Goal: Task Accomplishment & Management: Complete application form

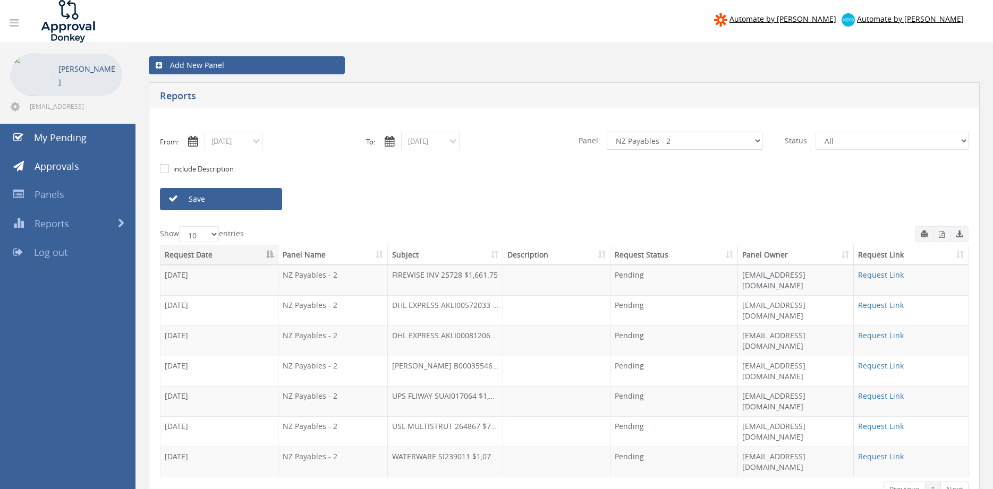
click at [607, 132] on select "All Alarm Credits RG - 3 NZ Utilities Cable and SAI Global NZ Alarms-1 NZ FX Pa…" at bounding box center [685, 141] width 156 height 18
click option "NZ Utilities" at bounding box center [0, 0] width 0 height 0
click at [262, 194] on link "Save" at bounding box center [221, 199] width 122 height 22
click at [607, 132] on select "All Alarm Credits RG - 3 NZ Utilities Cable and SAI Global NZ Alarms-1 NZ FX Pa…" at bounding box center [685, 141] width 156 height 18
select select "number:9741"
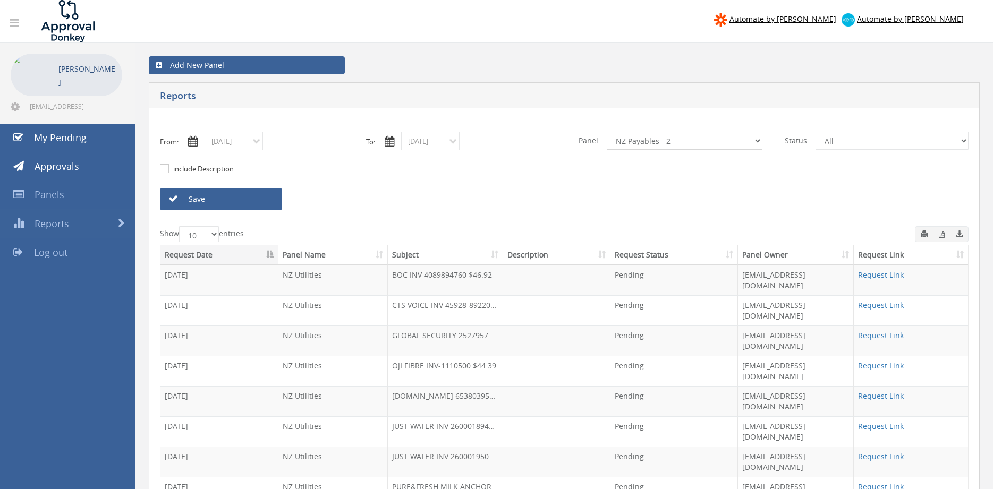
click option "NZ Payables - 2" at bounding box center [0, 0] width 0 height 0
click at [240, 144] on input "09/30/2025" at bounding box center [233, 141] width 58 height 19
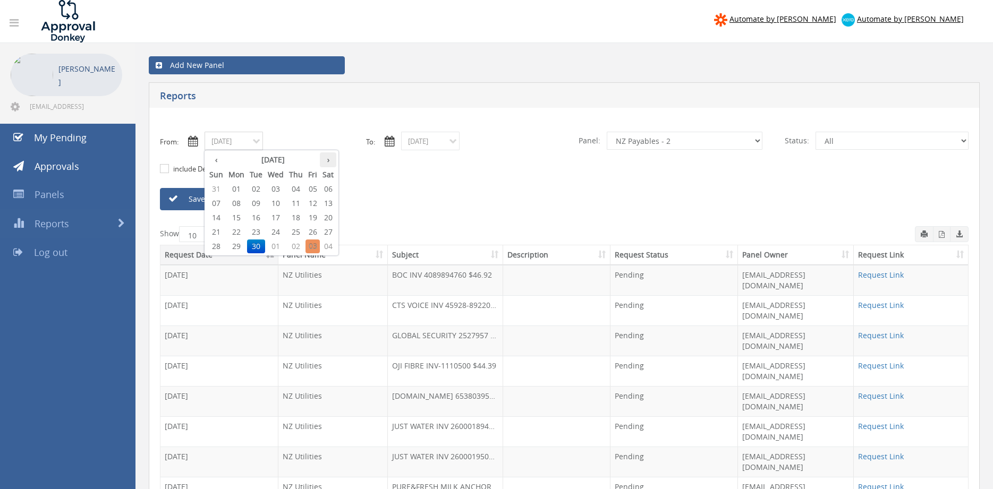
click at [331, 160] on th "›" at bounding box center [328, 159] width 16 height 15
click at [300, 187] on span "02" at bounding box center [295, 189] width 19 height 14
type input "10/02/2025"
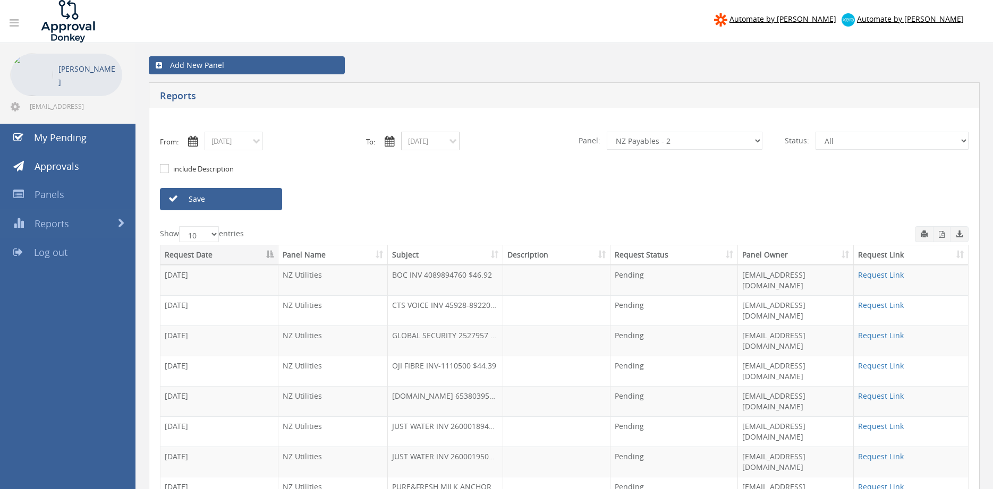
drag, startPoint x: 448, startPoint y: 147, endPoint x: 453, endPoint y: 149, distance: 5.5
click at [447, 146] on input "10/02/2025" at bounding box center [430, 141] width 58 height 19
click at [512, 186] on span "03" at bounding box center [509, 189] width 14 height 14
type input "10/03/2025"
click at [269, 200] on link "Save" at bounding box center [221, 199] width 122 height 22
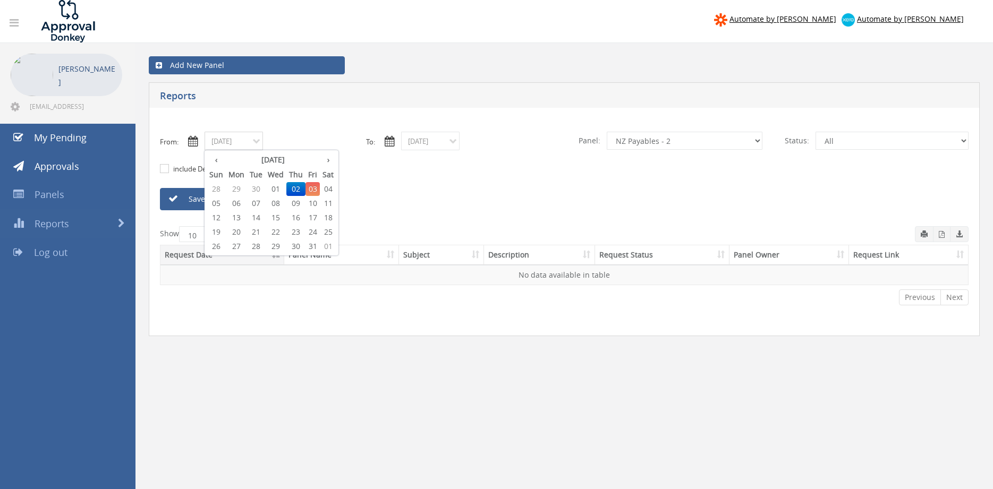
click at [243, 143] on input "10/02/2025" at bounding box center [233, 141] width 58 height 19
click at [279, 187] on span "01" at bounding box center [275, 189] width 21 height 14
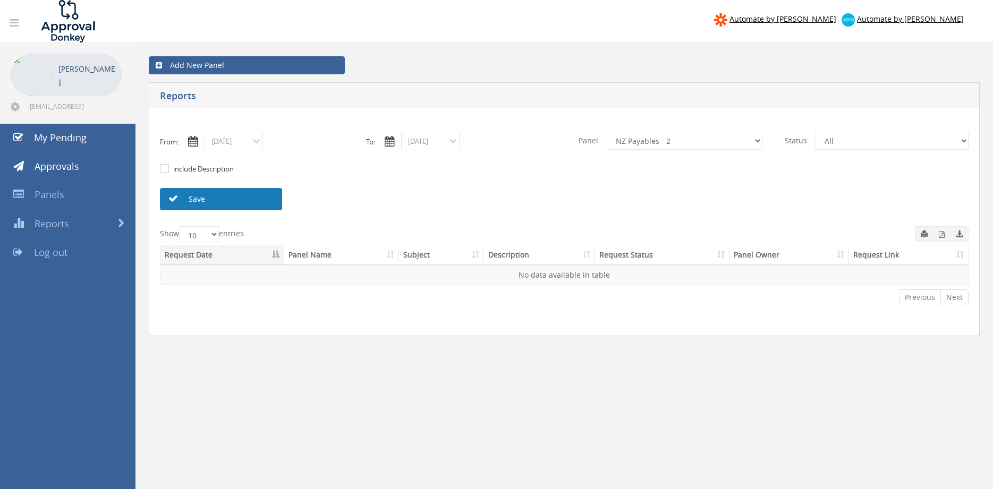
click at [253, 195] on link "Save" at bounding box center [221, 199] width 122 height 22
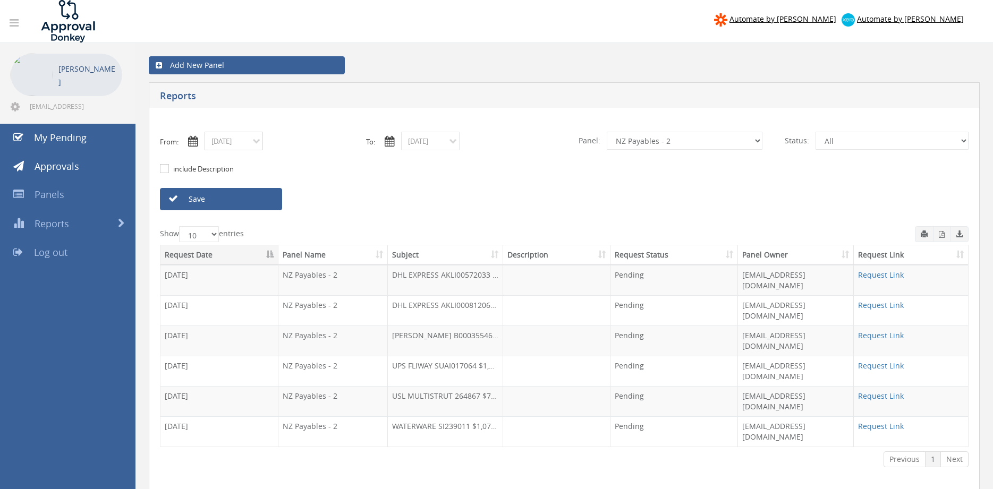
click at [242, 144] on input "10/01/2025" at bounding box center [233, 141] width 58 height 19
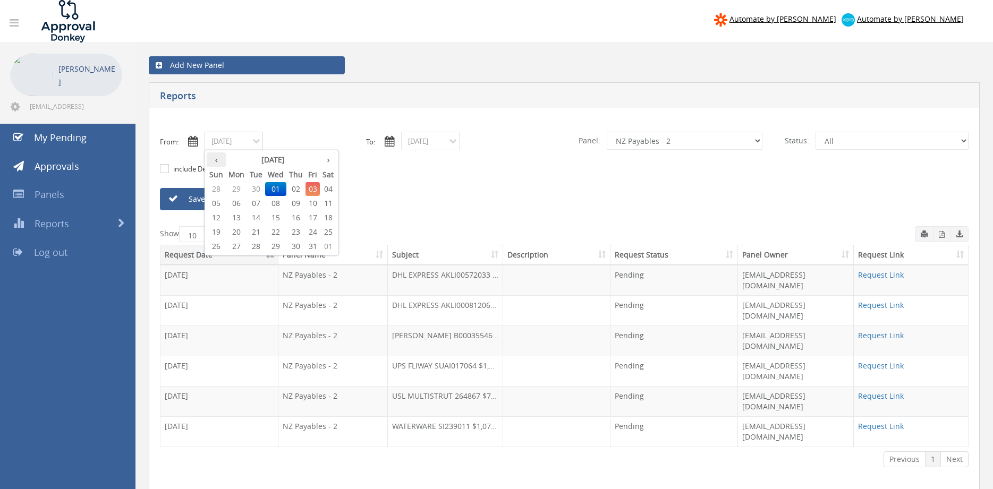
click at [219, 163] on th "‹" at bounding box center [216, 159] width 19 height 15
click at [257, 245] on span "30" at bounding box center [256, 247] width 18 height 14
type input "09/30/2025"
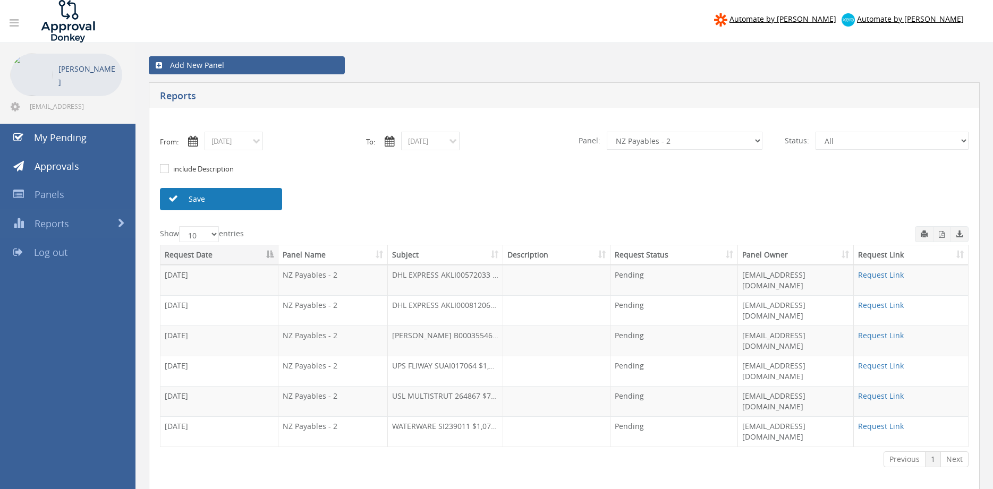
click at [254, 199] on link "Save" at bounding box center [221, 199] width 122 height 22
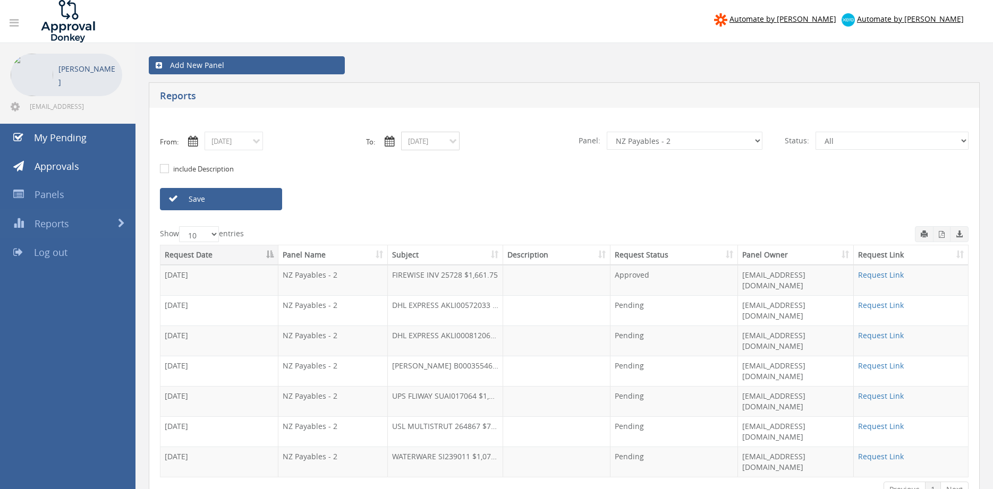
click at [429, 142] on input "10/03/2025" at bounding box center [430, 141] width 58 height 19
click at [415, 161] on th "‹" at bounding box center [412, 159] width 19 height 15
click at [454, 243] on span "30" at bounding box center [452, 247] width 18 height 14
click at [262, 198] on link "Save" at bounding box center [221, 199] width 122 height 22
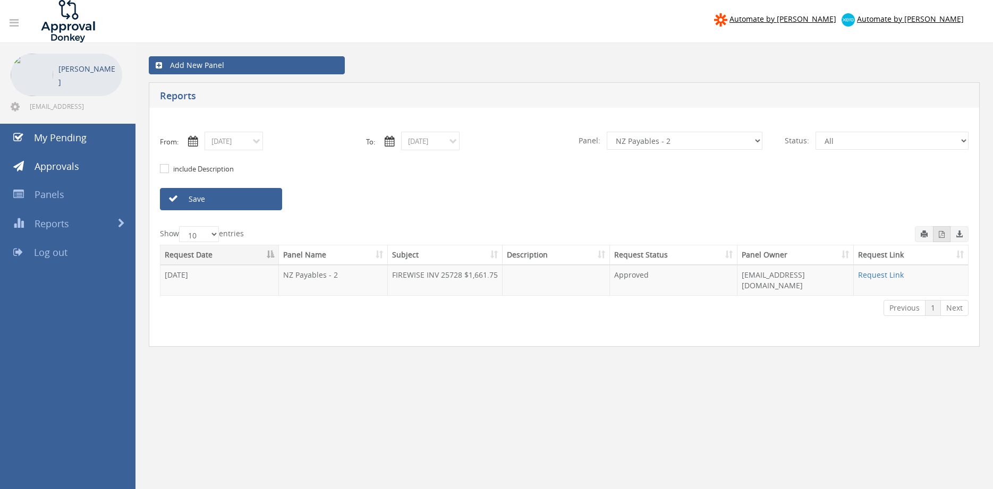
click at [940, 236] on icon "button" at bounding box center [942, 234] width 6 height 7
click at [420, 143] on input "09/30/2025" at bounding box center [430, 141] width 58 height 19
click at [510, 244] on span "03" at bounding box center [509, 247] width 14 height 14
type input "10/03/2025"
click at [273, 199] on link "Save" at bounding box center [221, 199] width 122 height 22
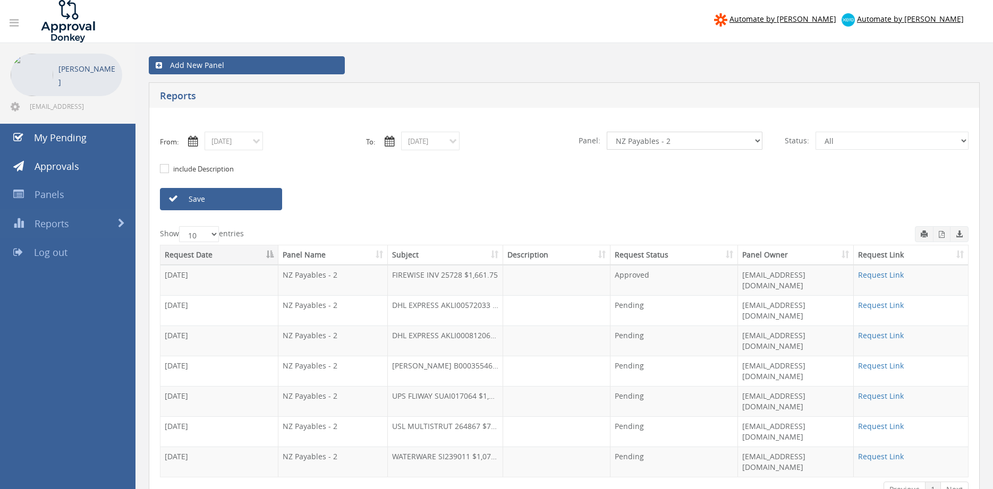
click at [607, 132] on select "All Alarm Credits RG - 3 NZ Utilities Cable and SAI Global NZ Alarms-1 NZ FX Pa…" at bounding box center [685, 141] width 156 height 18
click option "NZ Utilities" at bounding box center [0, 0] width 0 height 0
click at [262, 198] on link "Save" at bounding box center [221, 199] width 122 height 22
click at [607, 132] on select "All Alarm Credits RG - 3 NZ Utilities Cable and SAI Global NZ Alarms-1 NZ FX Pa…" at bounding box center [685, 141] width 156 height 18
select select "number:9680"
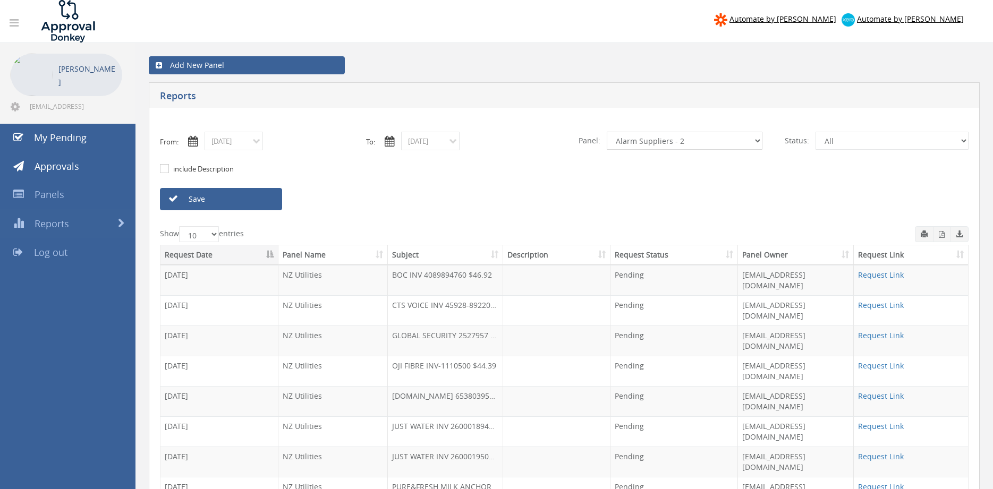
click option "Alarm Suppliers - 2" at bounding box center [0, 0] width 0 height 0
click at [255, 142] on input "09/30/2025" at bounding box center [233, 141] width 58 height 19
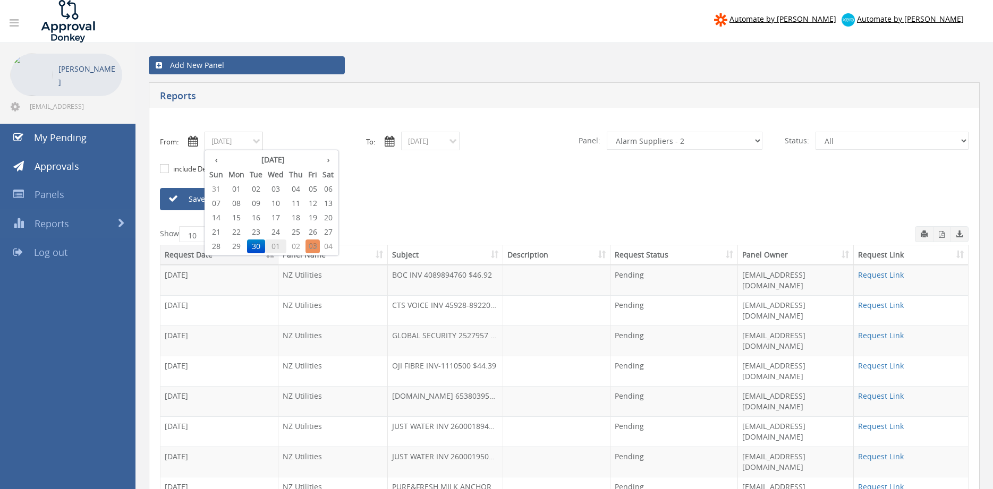
click at [280, 248] on span "01" at bounding box center [275, 247] width 21 height 14
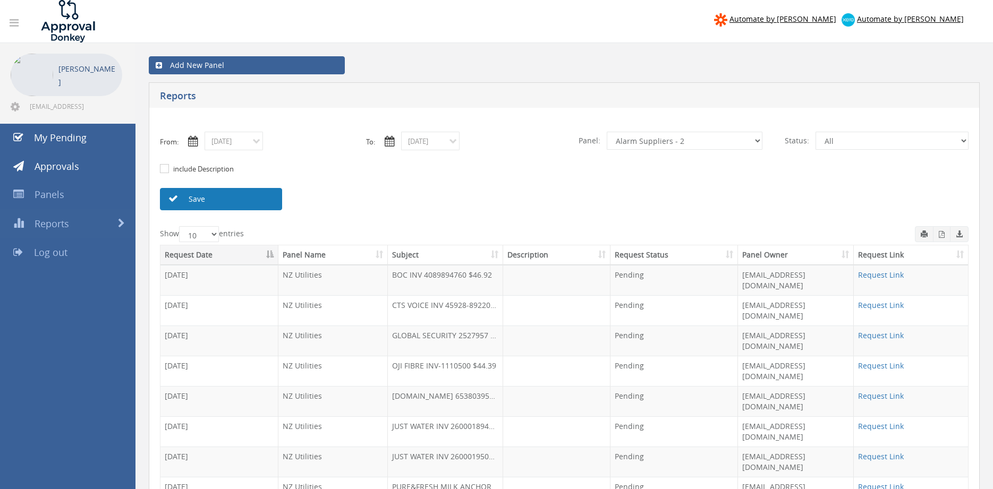
click at [267, 204] on link "Save" at bounding box center [221, 199] width 122 height 22
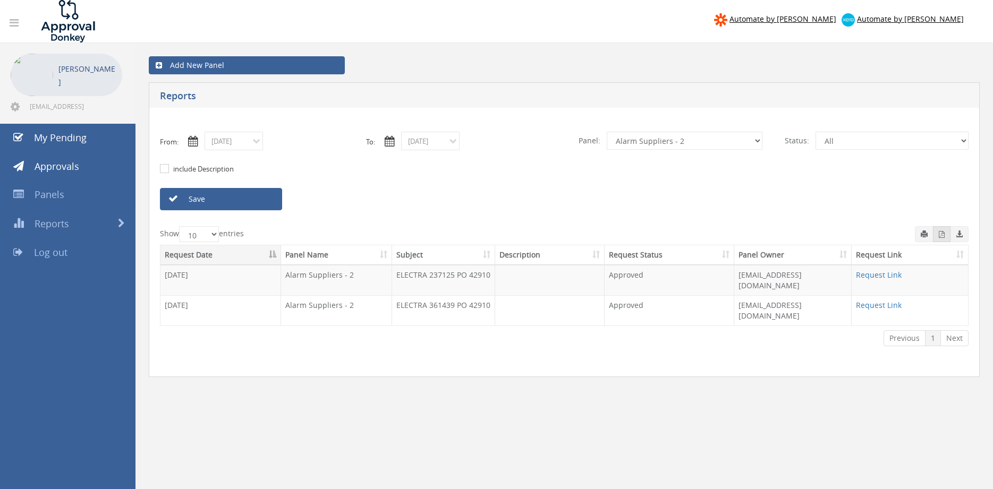
click at [944, 236] on icon "button" at bounding box center [942, 234] width 6 height 7
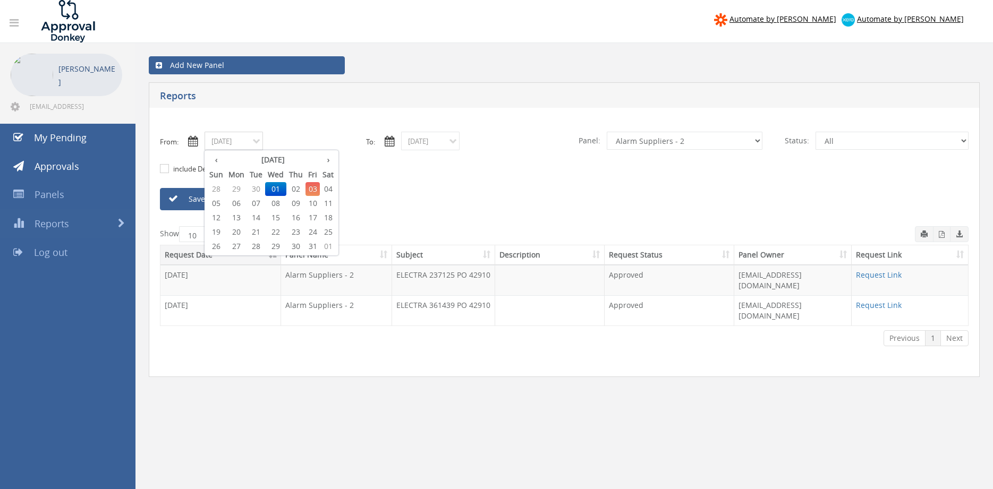
click at [235, 141] on input "10/01/2025" at bounding box center [233, 141] width 58 height 19
click at [313, 189] on span "03" at bounding box center [312, 189] width 14 height 14
type input "10/03/2025"
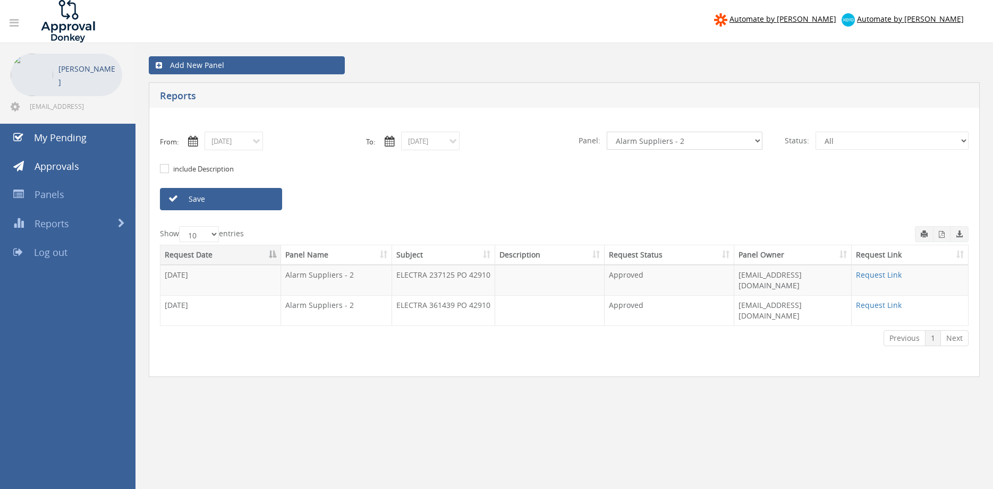
click at [607, 132] on select "All Alarm Credits RG - 3 NZ Utilities Cable and SAI Global NZ Alarms-1 NZ FX Pa…" at bounding box center [685, 141] width 156 height 18
select select "number:9741"
click option "NZ Payables - 2" at bounding box center [0, 0] width 0 height 0
click at [262, 202] on link "Save" at bounding box center [221, 199] width 122 height 22
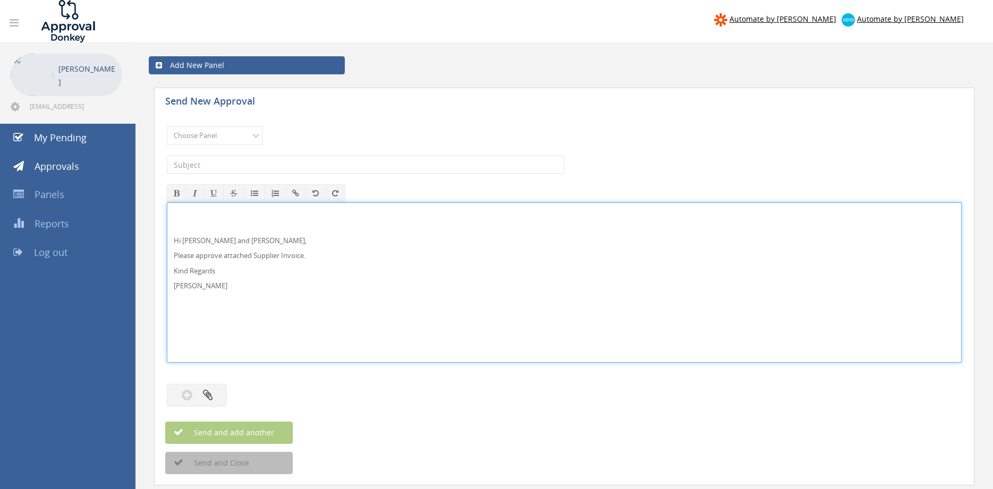
drag, startPoint x: 0, startPoint y: 0, endPoint x: 271, endPoint y: 234, distance: 358.2
click at [186, 237] on p "Hi [PERSON_NAME] and [PERSON_NAME]," at bounding box center [564, 241] width 781 height 10
drag, startPoint x: 224, startPoint y: 288, endPoint x: 167, endPoint y: 233, distance: 79.3
click at [167, 223] on div "Hi [PERSON_NAME] and [PERSON_NAME], Please approve attached Supplier Invoice. K…" at bounding box center [564, 282] width 795 height 160
copy div "Hi Maddie and Ben, Please approve attached Supplier Invoice. Kind Regards Pam W…"
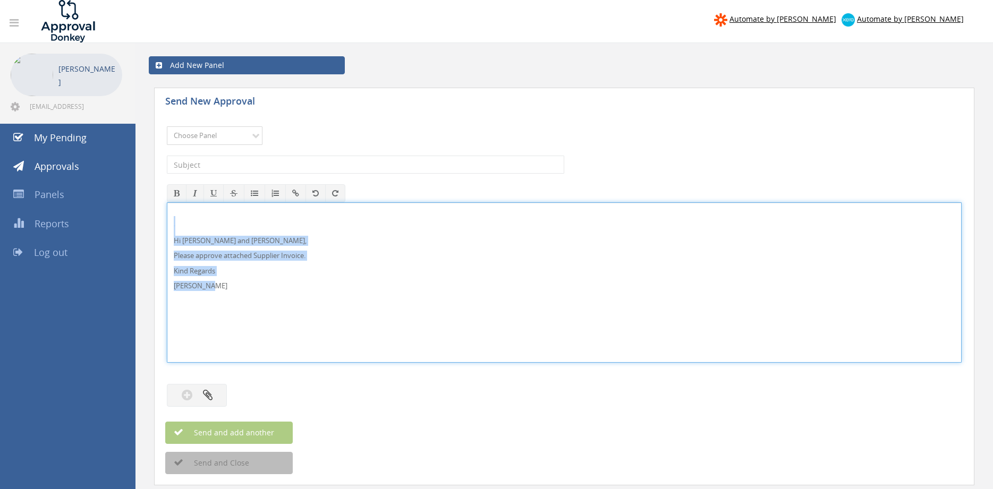
click at [167, 126] on select "Choose Panel Alarm Credits RG - 3 NZ Utilities Cable and SAI Global NZ Alarms-1…" at bounding box center [215, 135] width 96 height 19
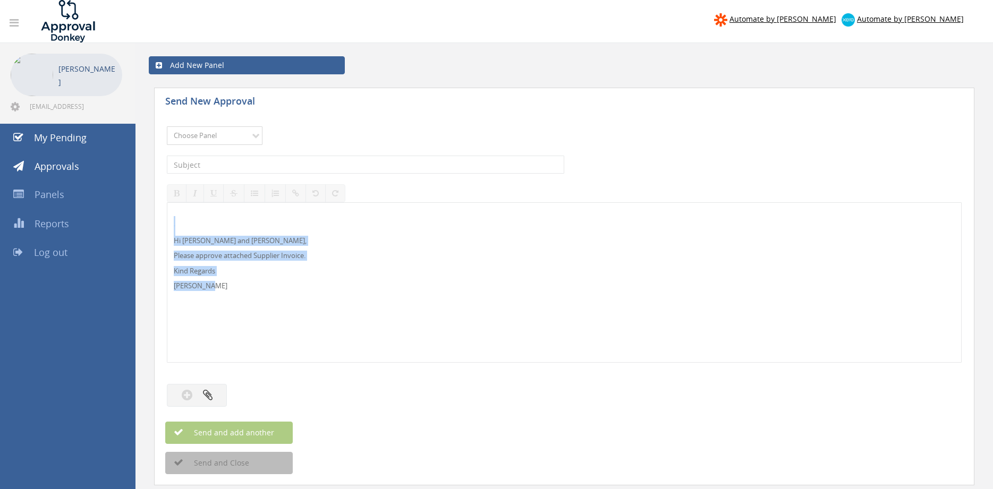
select select "9741"
click option "NZ Payables - 2" at bounding box center [0, 0] width 0 height 0
click at [268, 164] on input "text" at bounding box center [365, 165] width 397 height 18
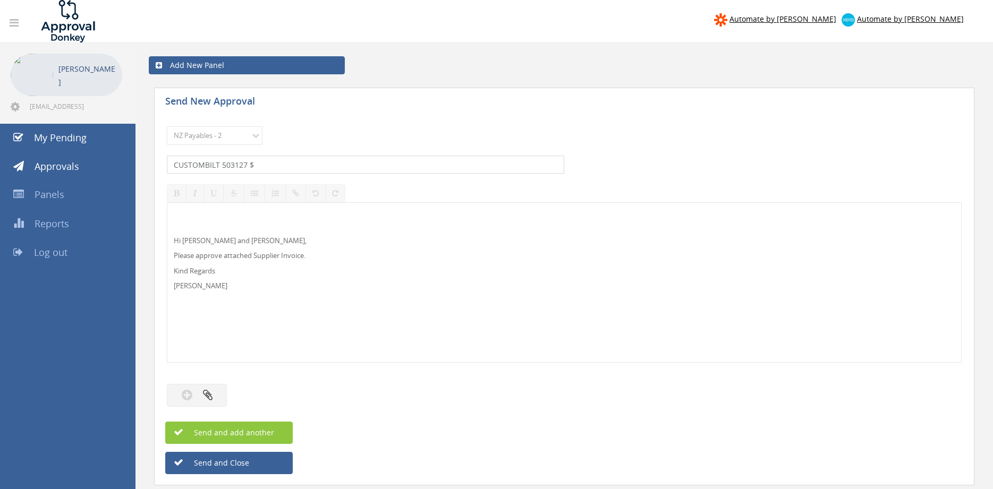
click at [279, 165] on input "CUSTOMBILT 503127 $" at bounding box center [365, 165] width 397 height 18
type input "CUSTOMBILT 503127 $8,046.96"
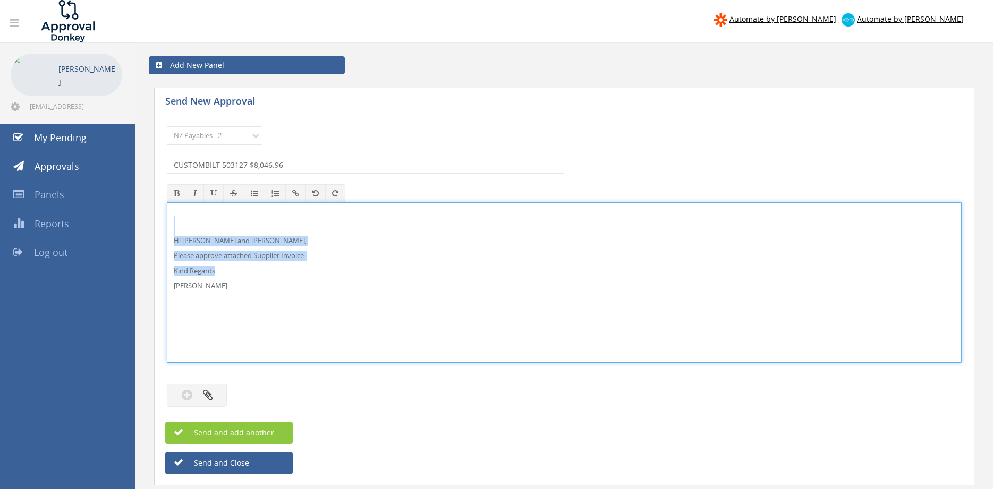
drag, startPoint x: 230, startPoint y: 295, endPoint x: 155, endPoint y: 224, distance: 103.3
click at [167, 224] on div "Hi Maddie and Ben, Please approve attached Supplier Invoice. Kind Regards Pam W…" at bounding box center [564, 282] width 795 height 160
copy div "Hi Maddie and Ben, Please approve attached Supplier Invoice. Kind Regards"
click at [212, 396] on icon "button" at bounding box center [208, 395] width 10 height 12
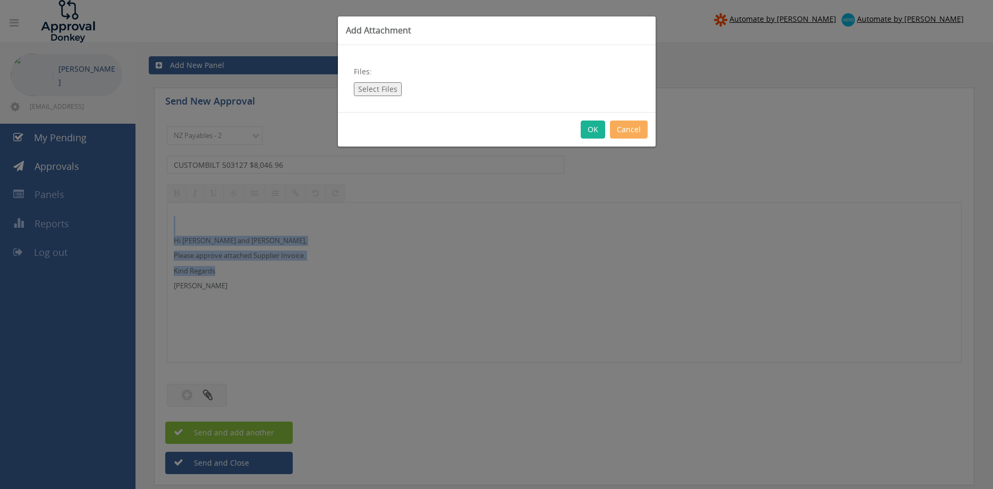
click at [382, 87] on button "Select Files" at bounding box center [378, 89] width 48 height 14
type input "C:\fakepath\CUSTOMBILT 503127 29.08.25 PO 4370.pdf"
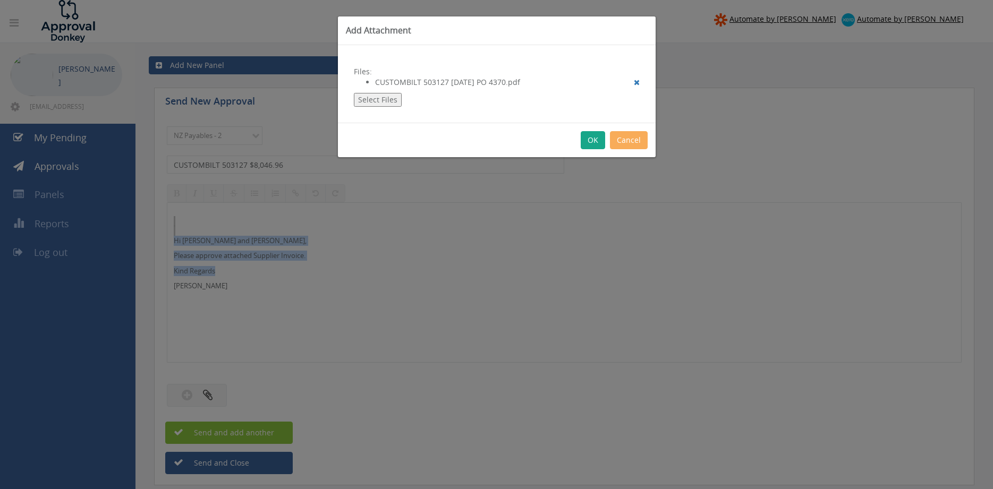
click at [592, 141] on button "OK" at bounding box center [593, 140] width 24 height 18
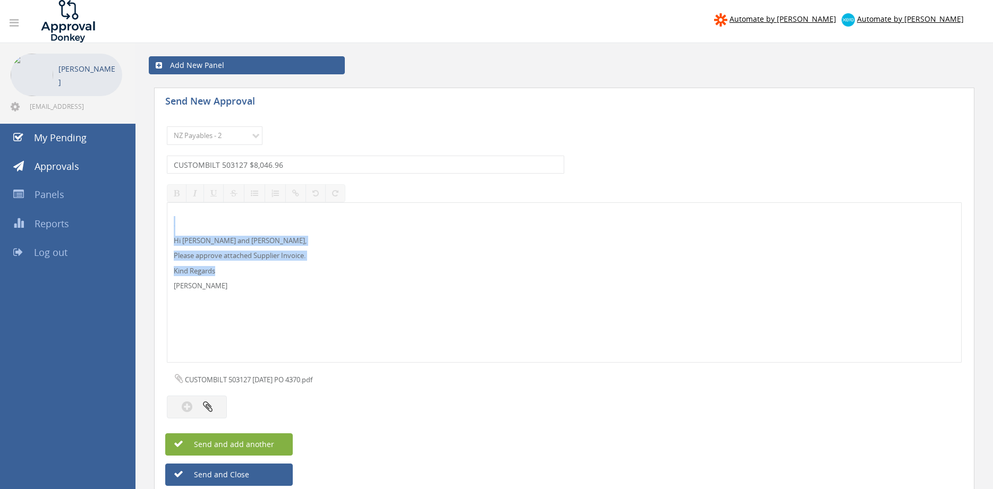
click at [270, 442] on span "Send and add another" at bounding box center [222, 444] width 103 height 10
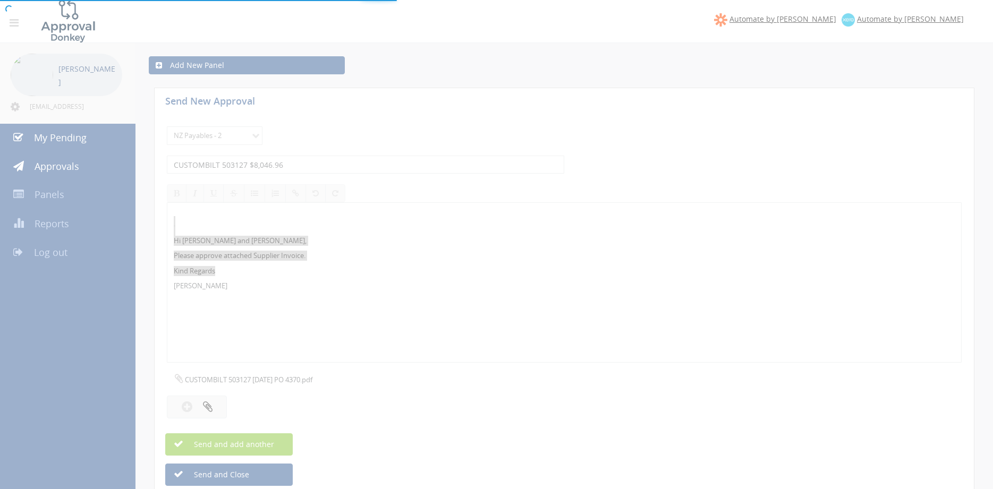
select select
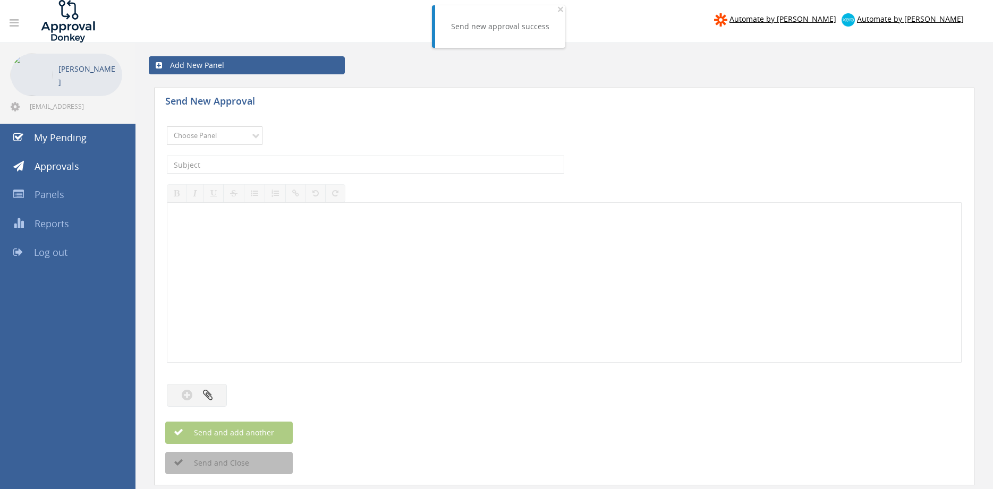
select select "9741"
click option "NZ Payables - 2" at bounding box center [0, 0] width 0 height 0
click at [281, 165] on input "text" at bounding box center [365, 165] width 397 height 18
type input "a"
type input "ATTWOODS INV197604 $863.17"
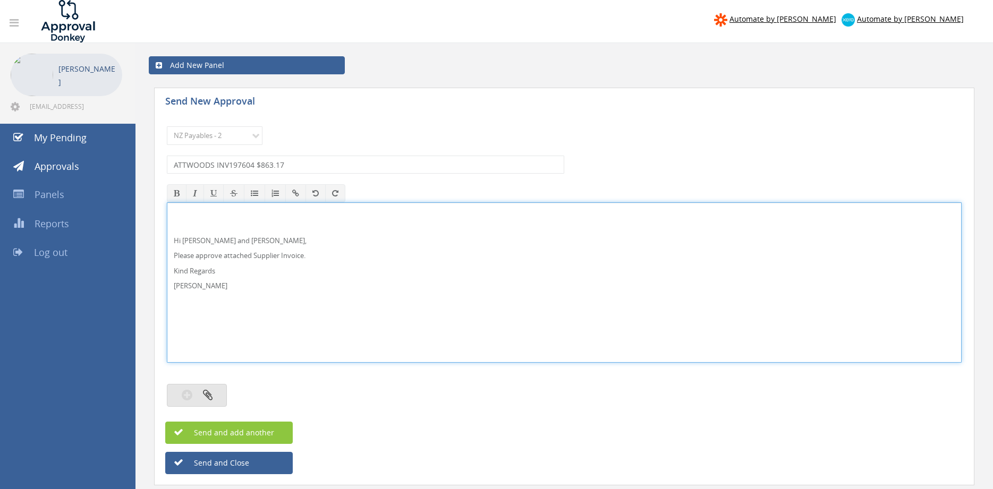
click at [218, 387] on button "button" at bounding box center [197, 395] width 60 height 23
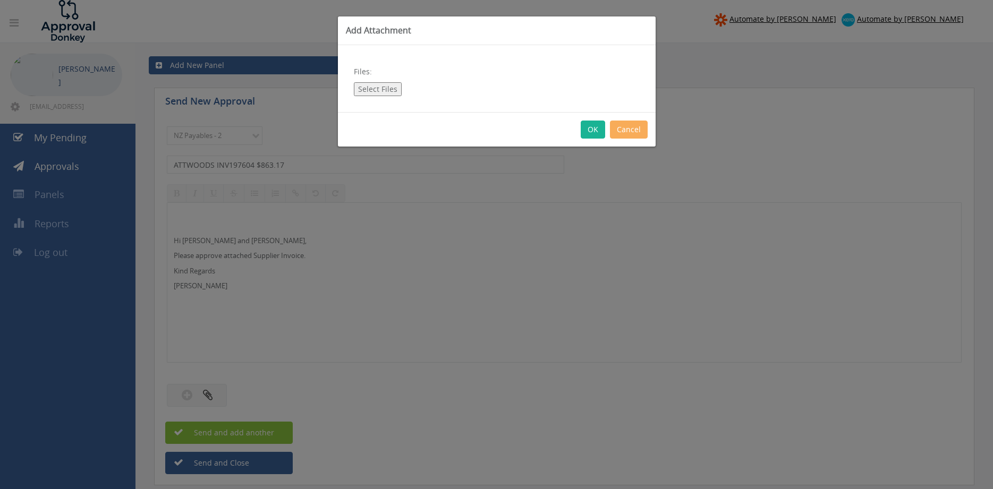
click at [375, 87] on button "Select Files" at bounding box center [378, 89] width 48 height 14
type input "C:\fakepath\ATTWOODS_INV197604 01.10.25 PO 4426.pdf"
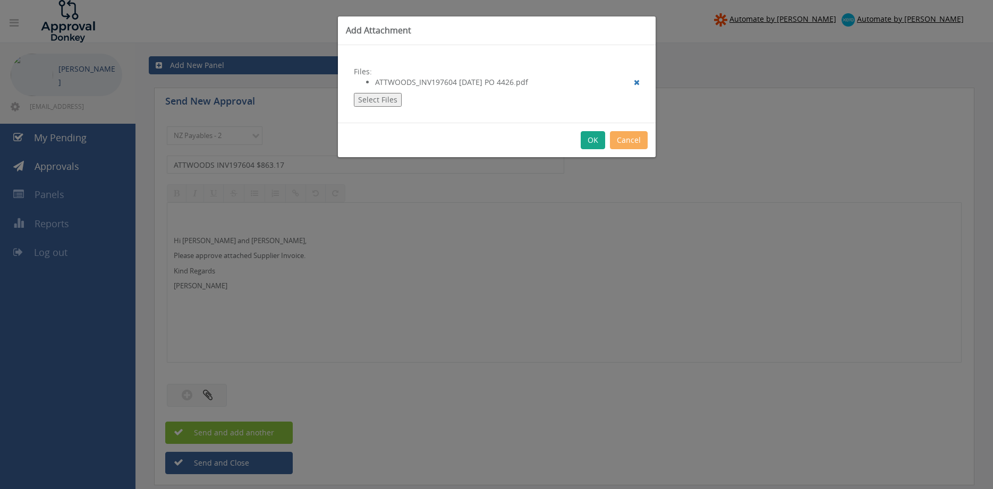
click at [592, 140] on button "OK" at bounding box center [593, 140] width 24 height 18
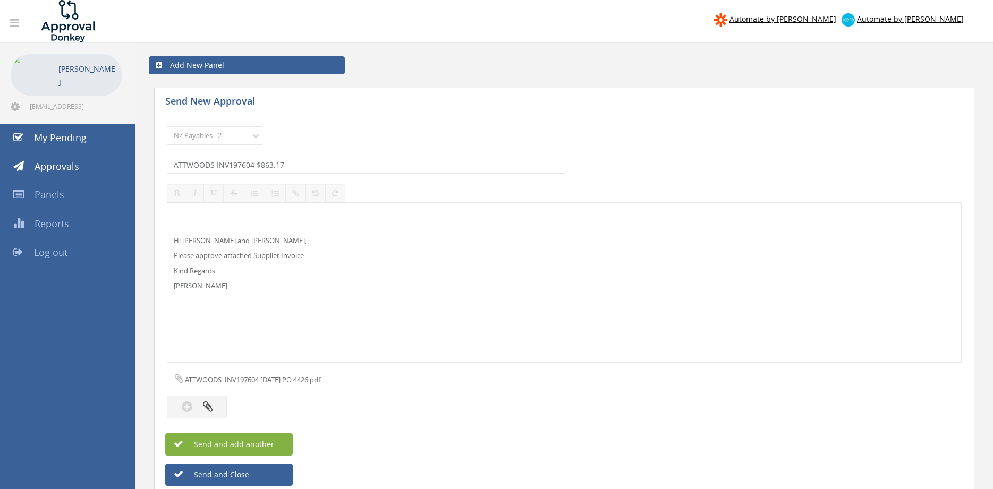
click at [280, 444] on button "Send and add another" at bounding box center [228, 444] width 127 height 22
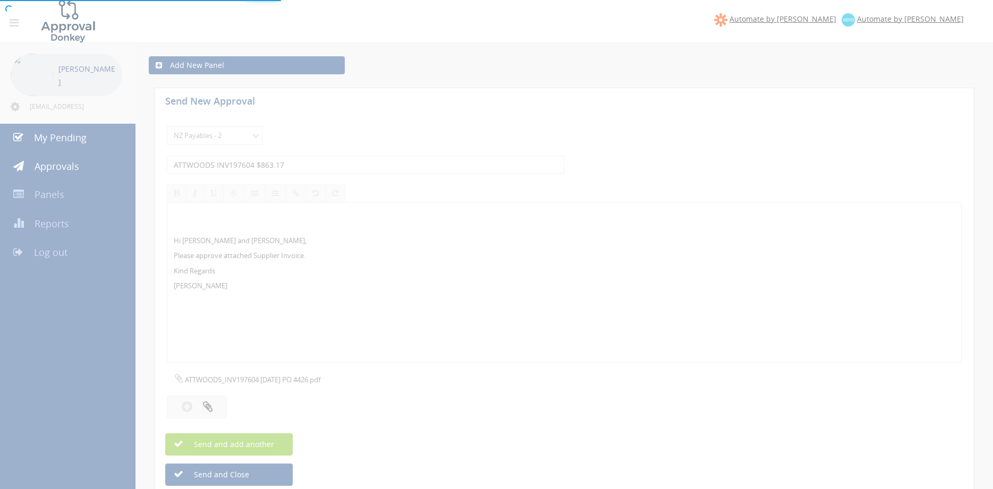
select select
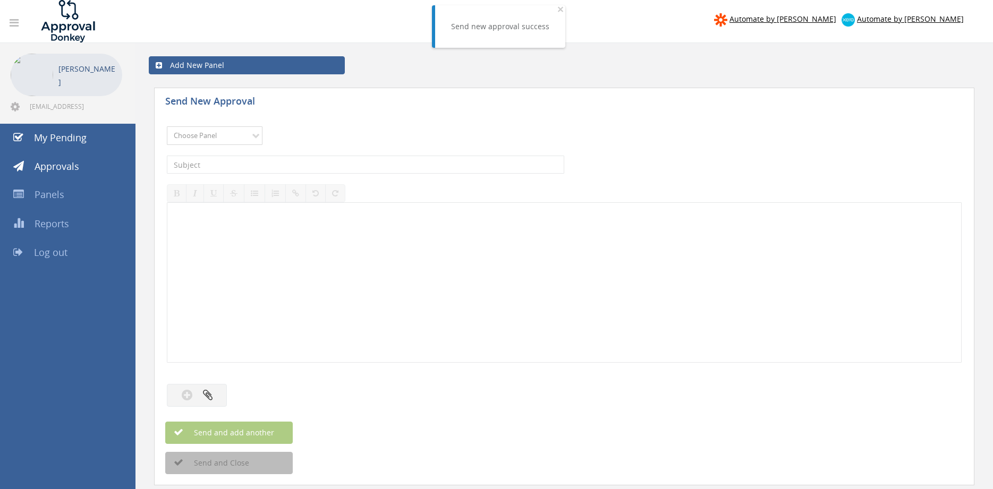
select select "9741"
click option "NZ Payables - 2" at bounding box center [0, 0] width 0 height 0
click at [296, 168] on input "text" at bounding box center [365, 165] width 397 height 18
type input "HJ ASMUSS 2217906-00 $332.47"
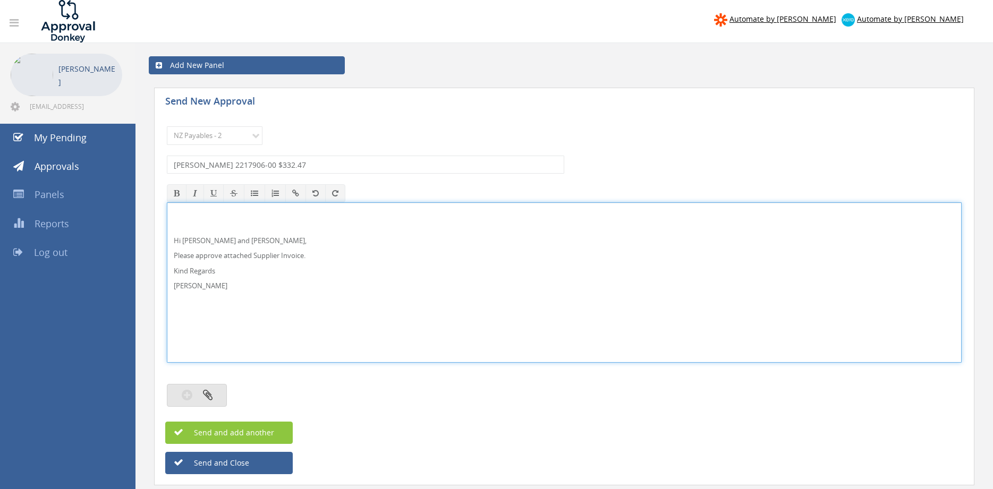
click at [221, 391] on button "button" at bounding box center [197, 395] width 60 height 23
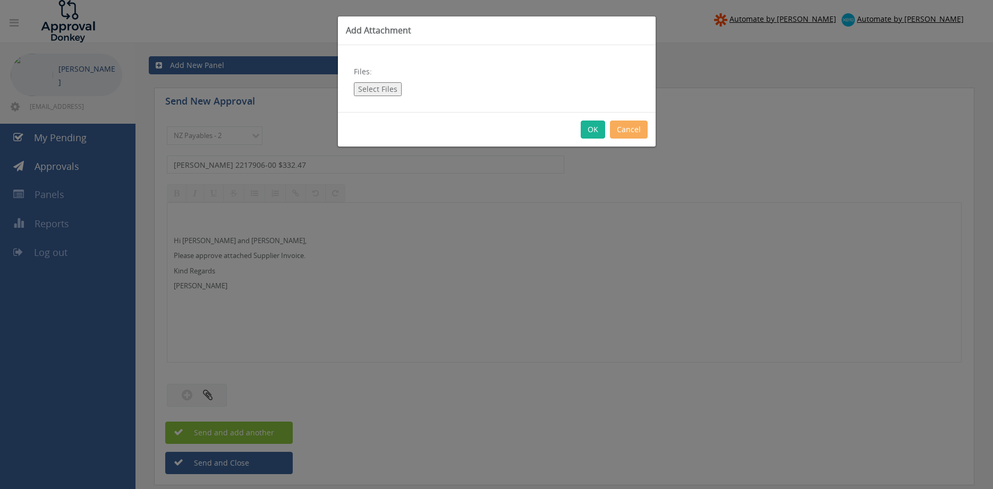
click at [369, 88] on button "Select Files" at bounding box center [378, 89] width 48 height 14
type input "C:\fakepath\HJ AMUSS 2217906-00 18.09.25 PO 4406.pdf"
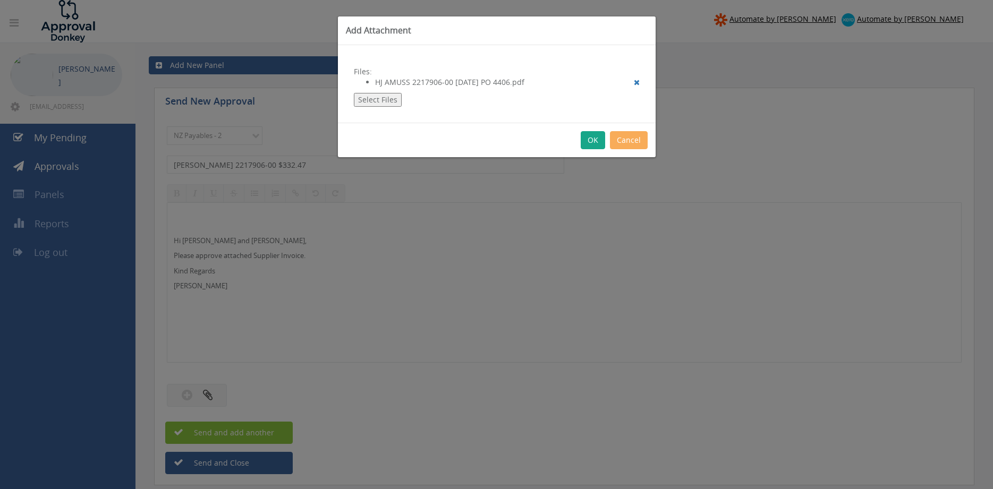
click at [596, 139] on button "OK" at bounding box center [593, 140] width 24 height 18
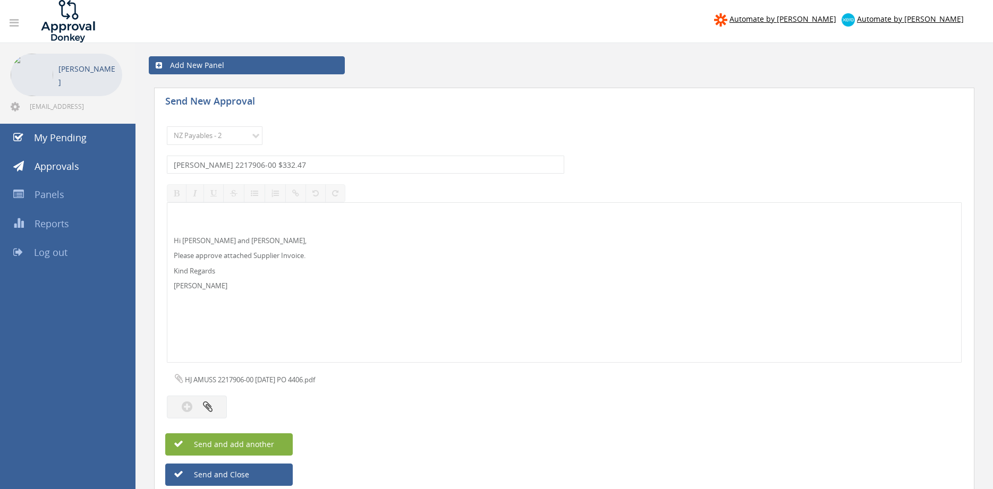
click at [261, 445] on span "Send and add another" at bounding box center [222, 444] width 103 height 10
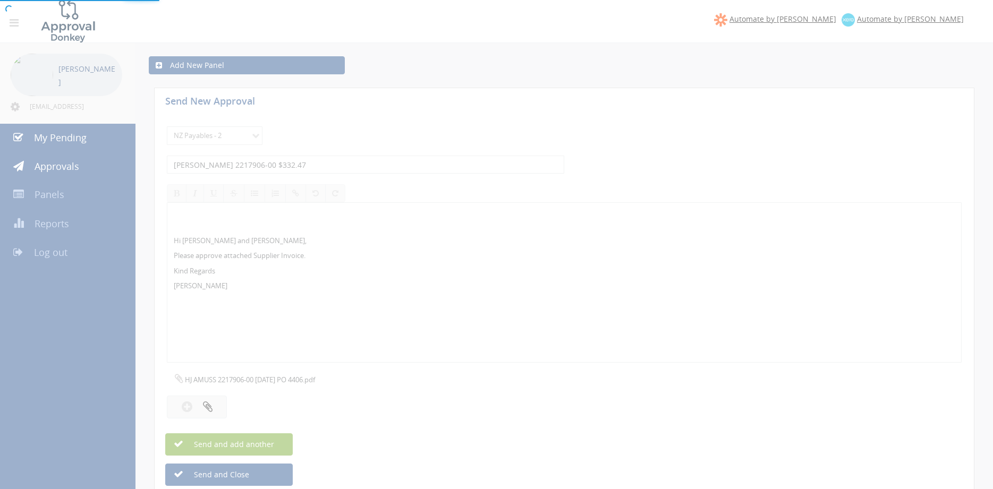
select select
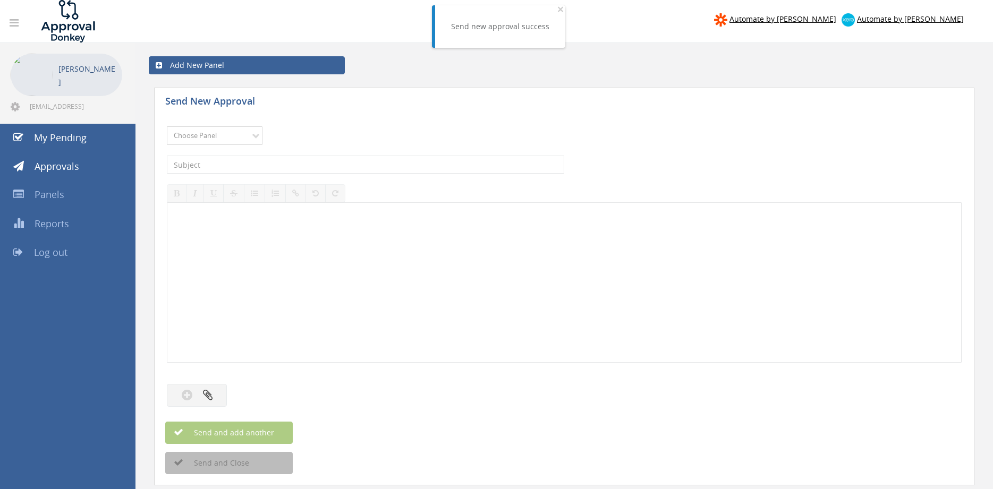
select select "9741"
click option "NZ Payables - 2" at bounding box center [0, 0] width 0 height 0
click at [266, 161] on input "text" at bounding box center [365, 165] width 397 height 18
type input "SEGNO SAFETY 174351 $833.41"
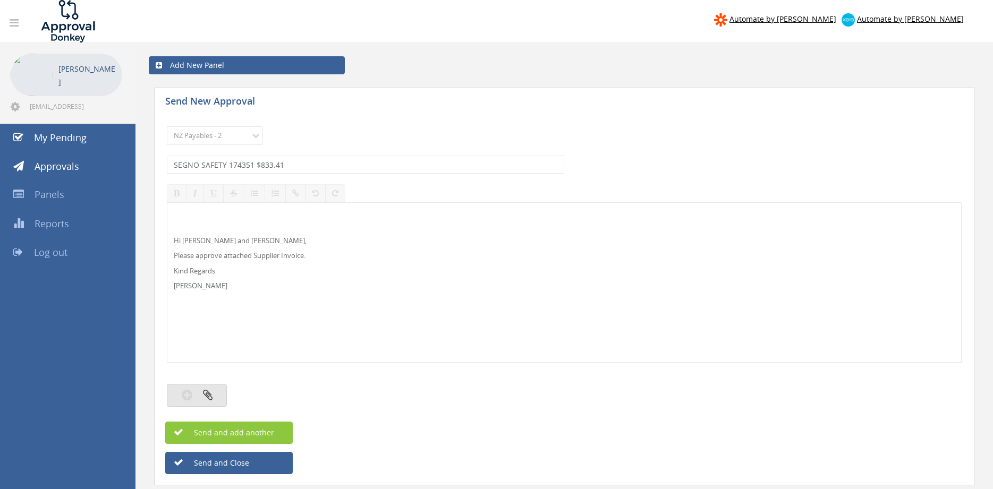
click at [199, 391] on button "button" at bounding box center [197, 395] width 60 height 23
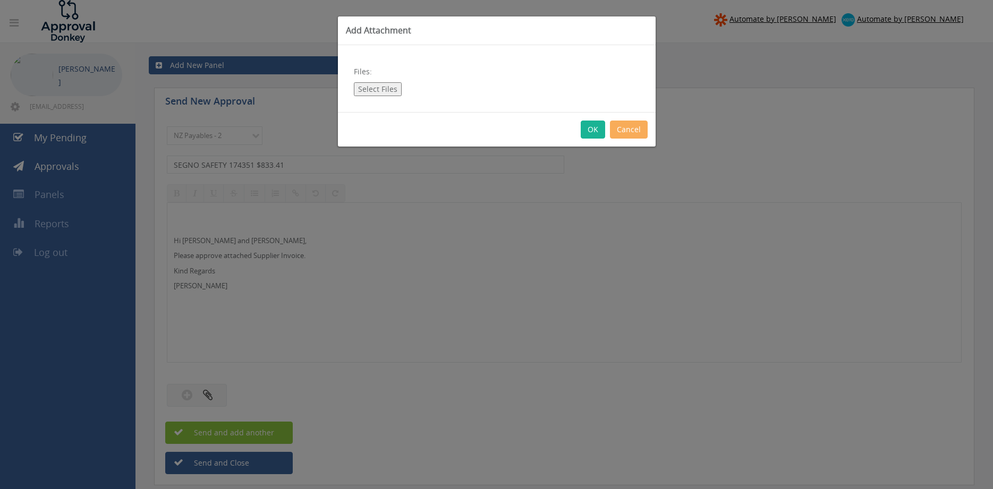
click at [381, 91] on button "Select Files" at bounding box center [378, 89] width 48 height 14
type input "C:\fakepath\SEGNO SAFETY 174351 02.10.25 PO 4419.pdf"
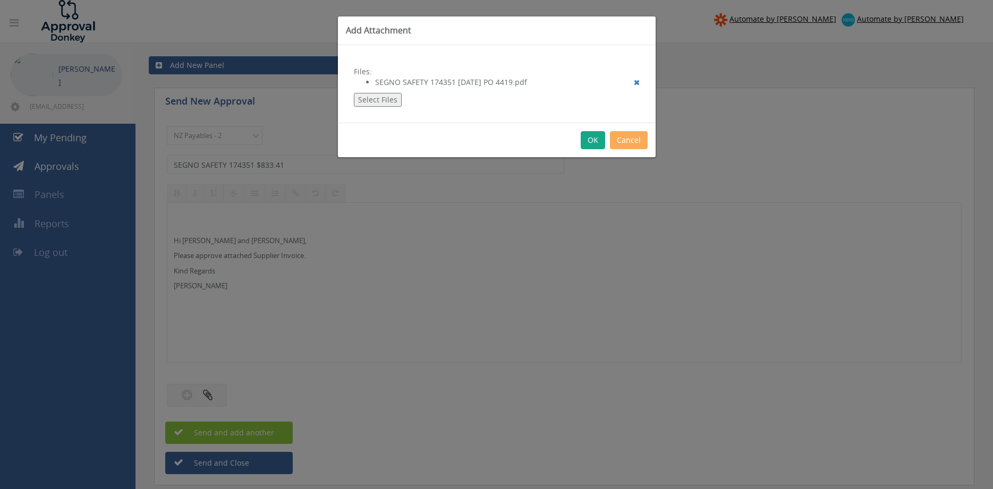
drag, startPoint x: 595, startPoint y: 140, endPoint x: 606, endPoint y: 156, distance: 18.7
click at [595, 140] on button "OK" at bounding box center [593, 140] width 24 height 18
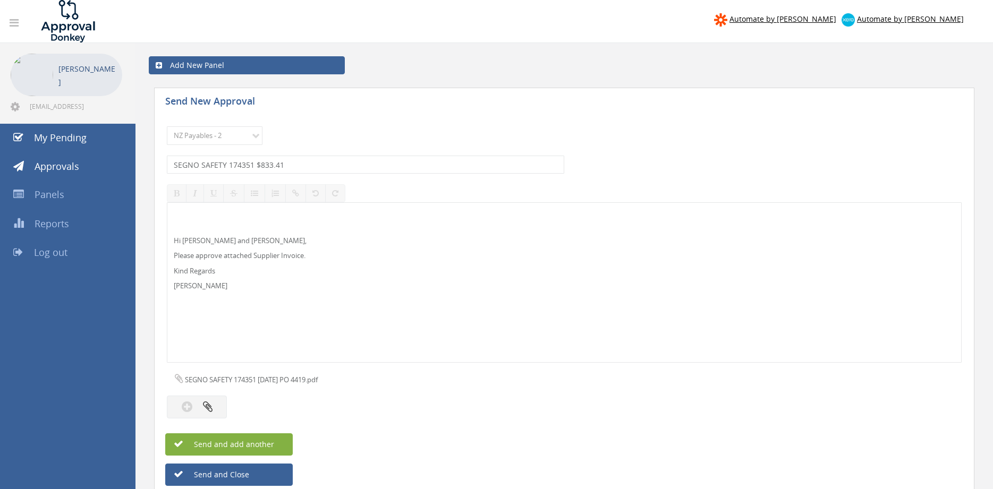
click at [285, 441] on button "Send and add another" at bounding box center [228, 444] width 127 height 22
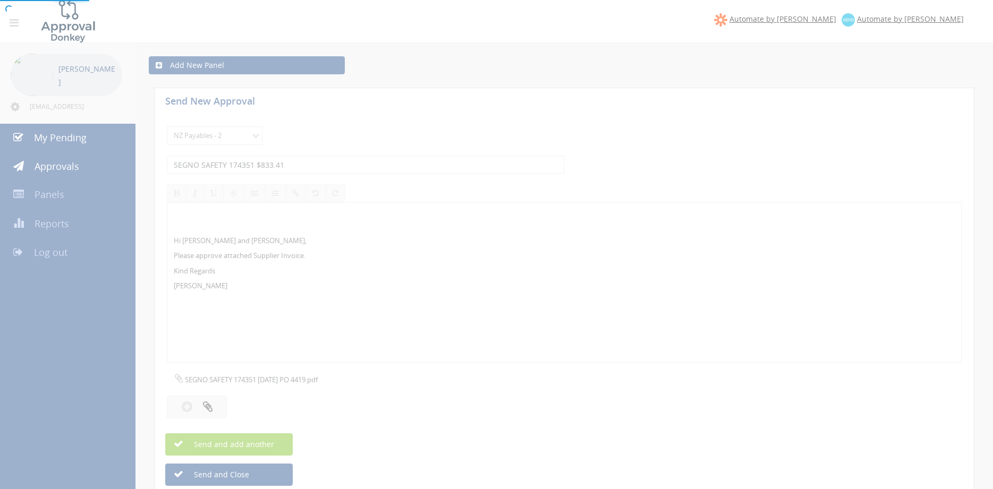
select select
